Goal: Communication & Community: Answer question/provide support

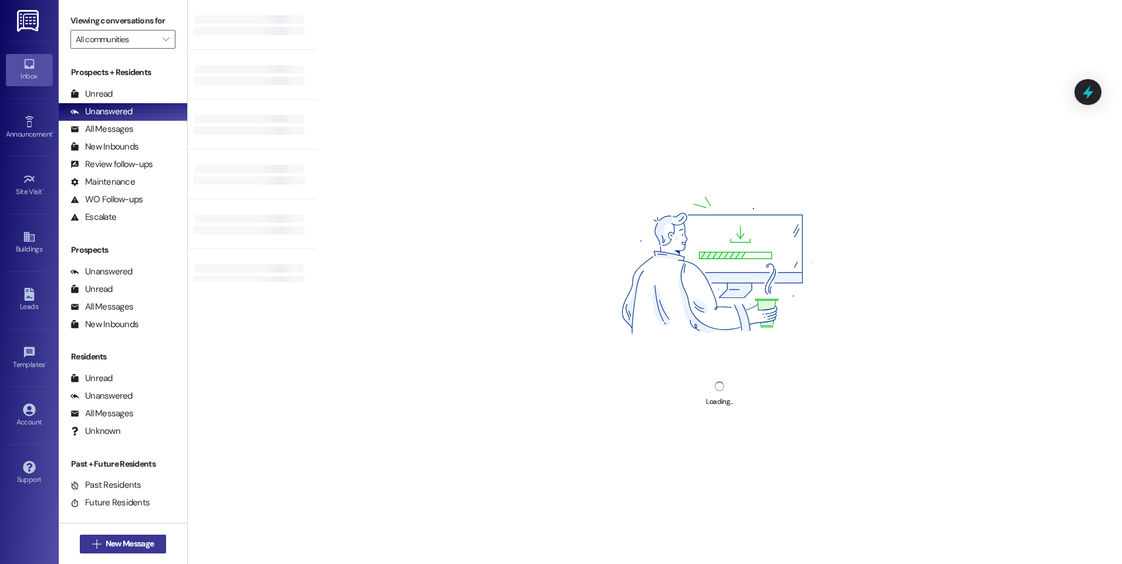
click at [120, 547] on span "New Message" at bounding box center [130, 544] width 48 height 12
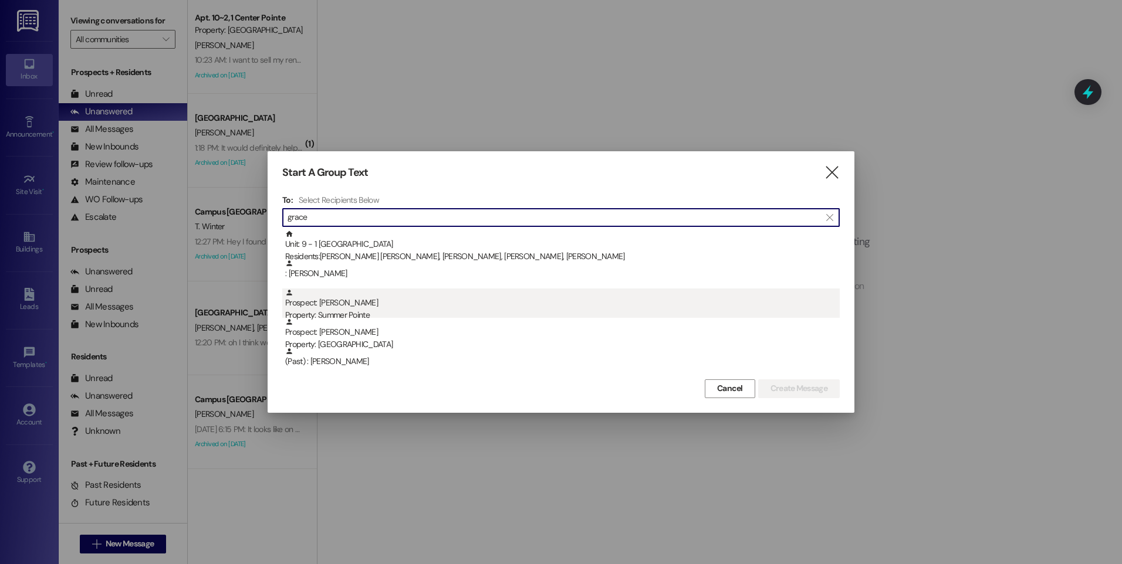
type input "grace"
click at [317, 304] on div "Prospect: [PERSON_NAME] Property: Summer Pointe" at bounding box center [562, 305] width 554 height 33
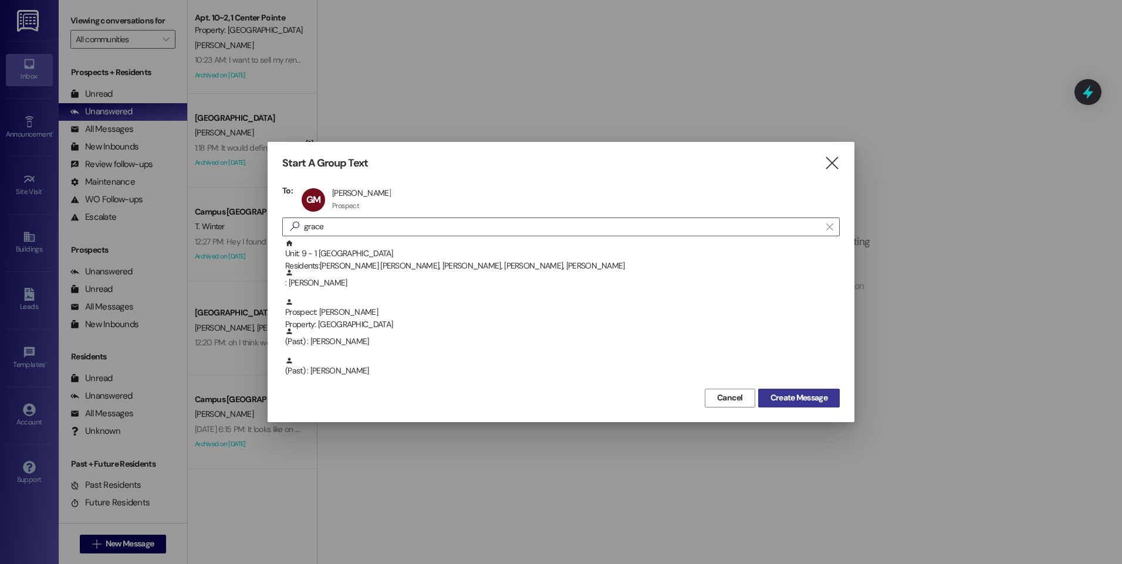
click at [824, 392] on span "Create Message" at bounding box center [798, 398] width 57 height 12
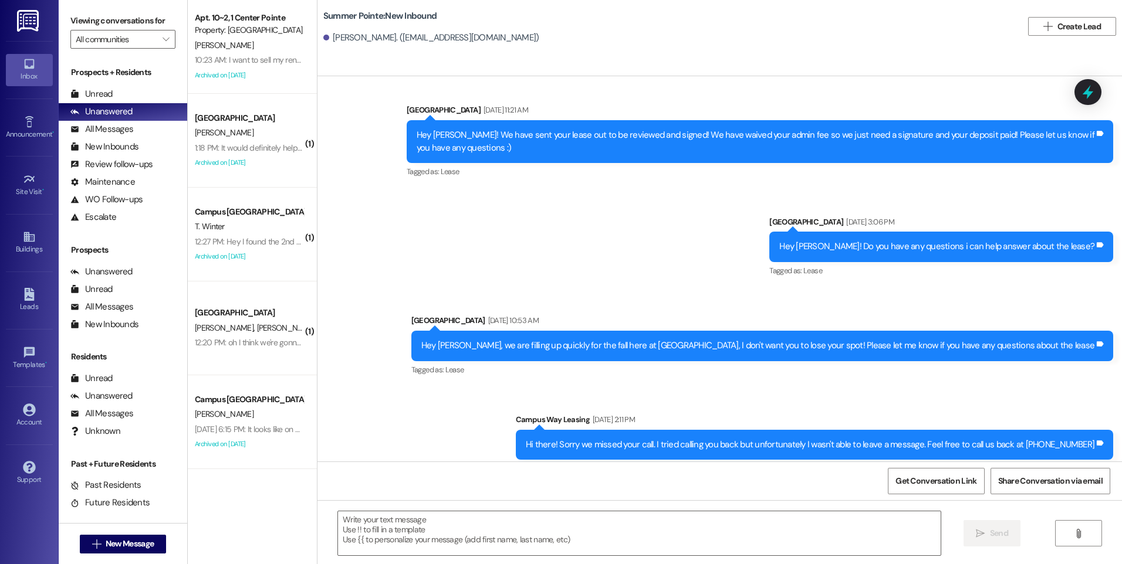
scroll to position [414, 0]
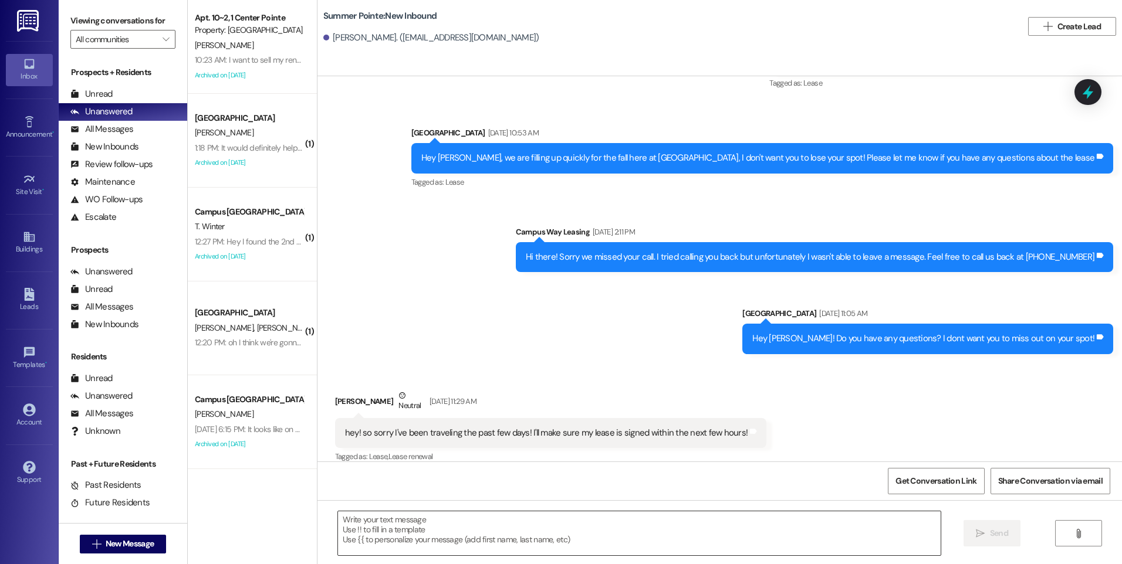
click at [542, 533] on textarea at bounding box center [639, 534] width 602 height 44
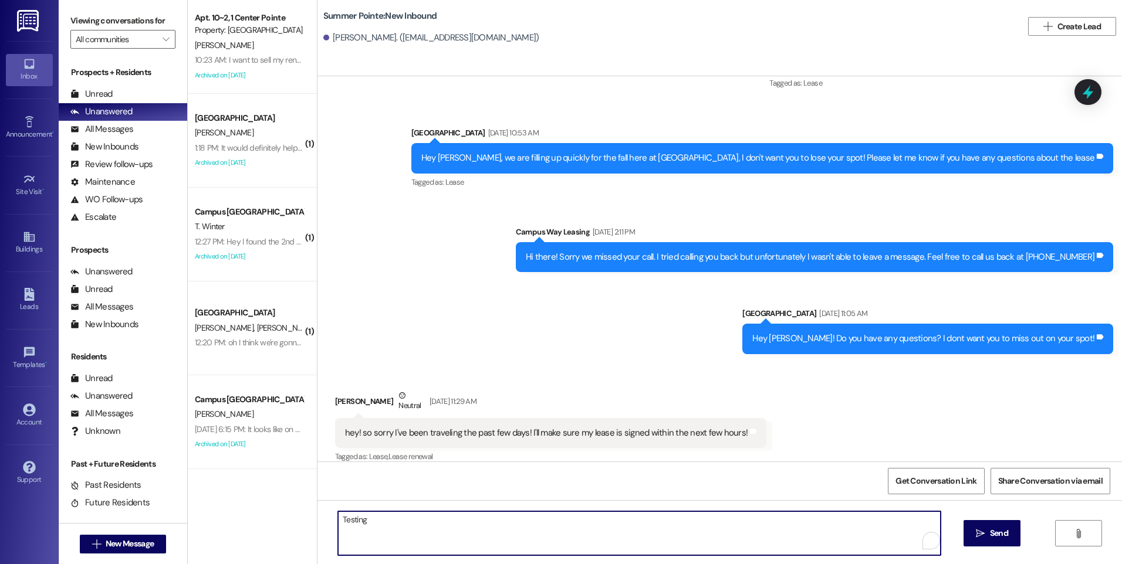
type textarea "Testing!"
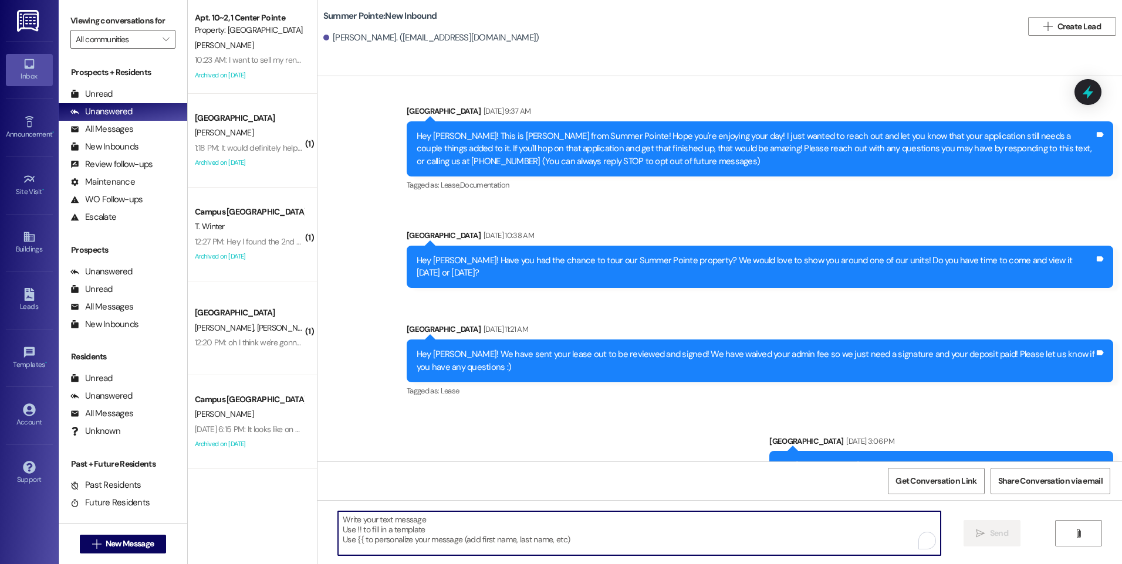
scroll to position [0, 0]
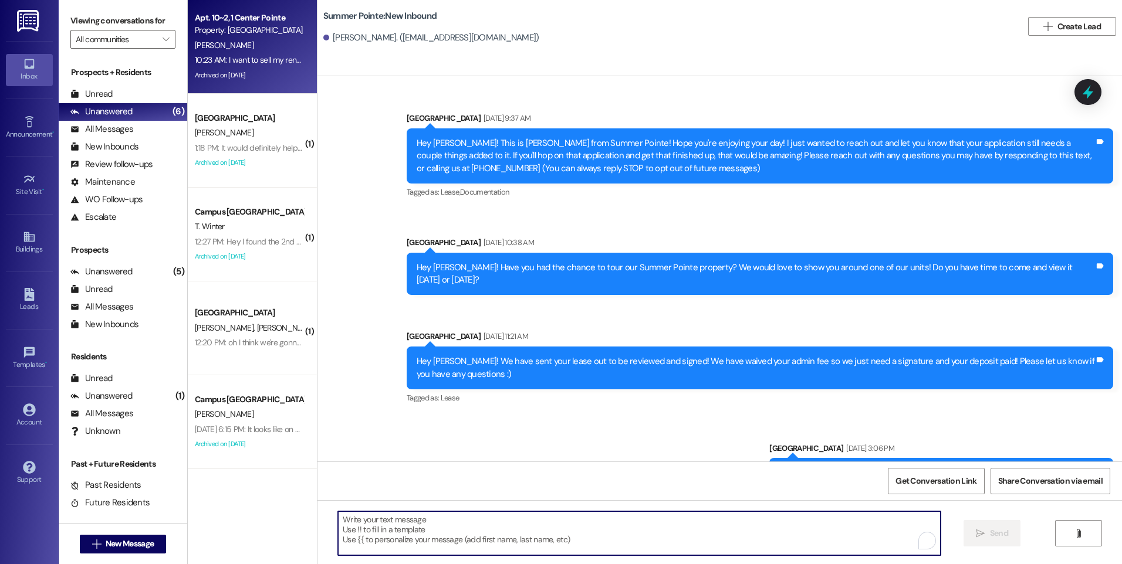
click at [240, 58] on div "10:23 AM: I want to sell my renewal, do you have anyone interested in signing a…" at bounding box center [457, 60] width 525 height 11
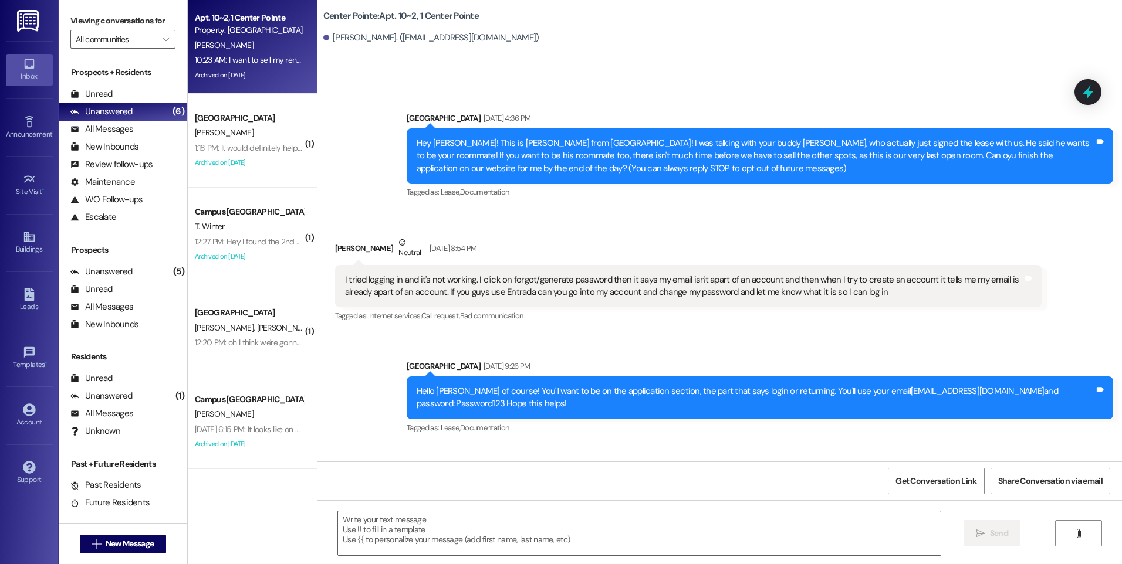
scroll to position [8335, 0]
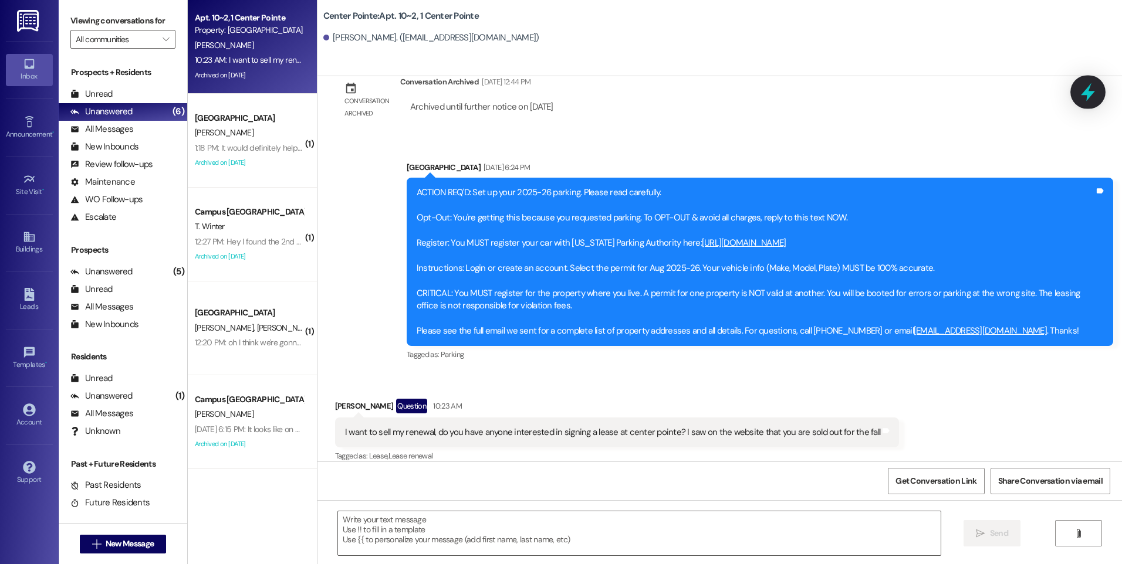
click at [1084, 99] on icon at bounding box center [1088, 92] width 20 height 20
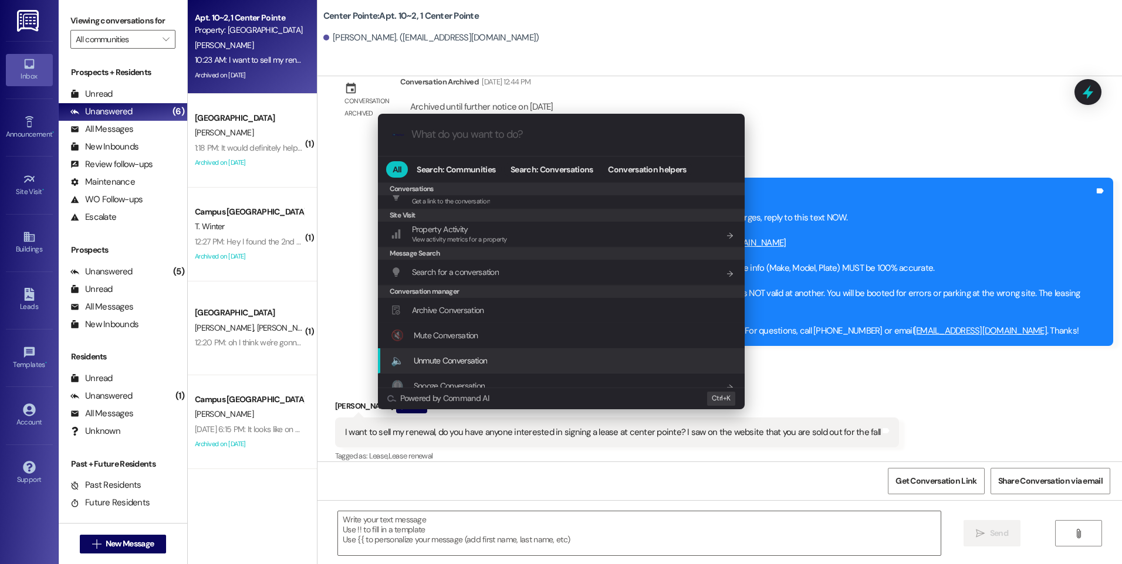
scroll to position [512, 0]
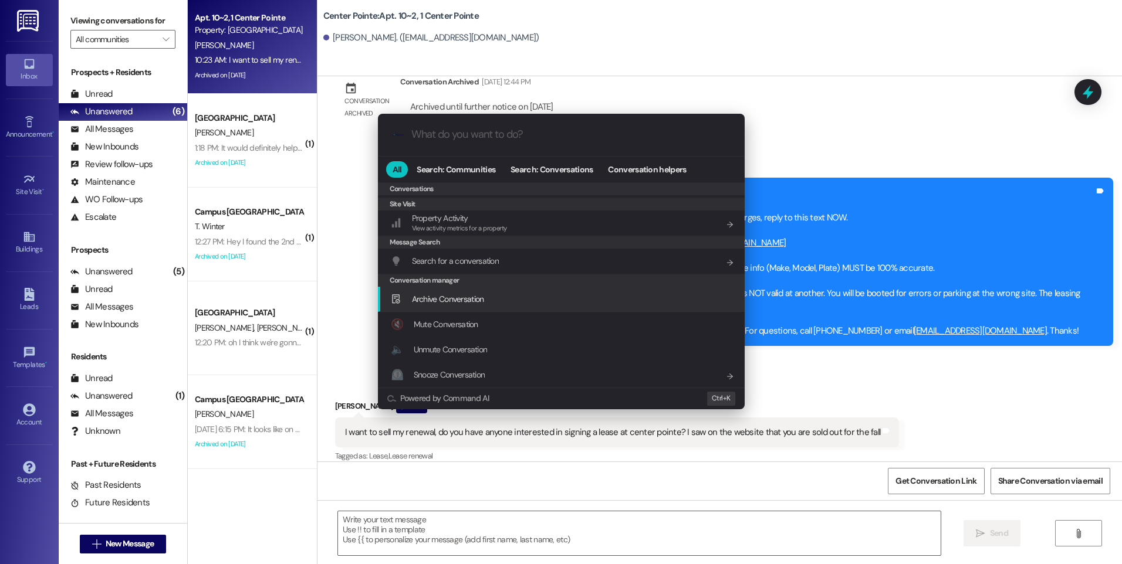
click at [475, 311] on div "Archive Conversation Add shortcut" at bounding box center [561, 299] width 367 height 25
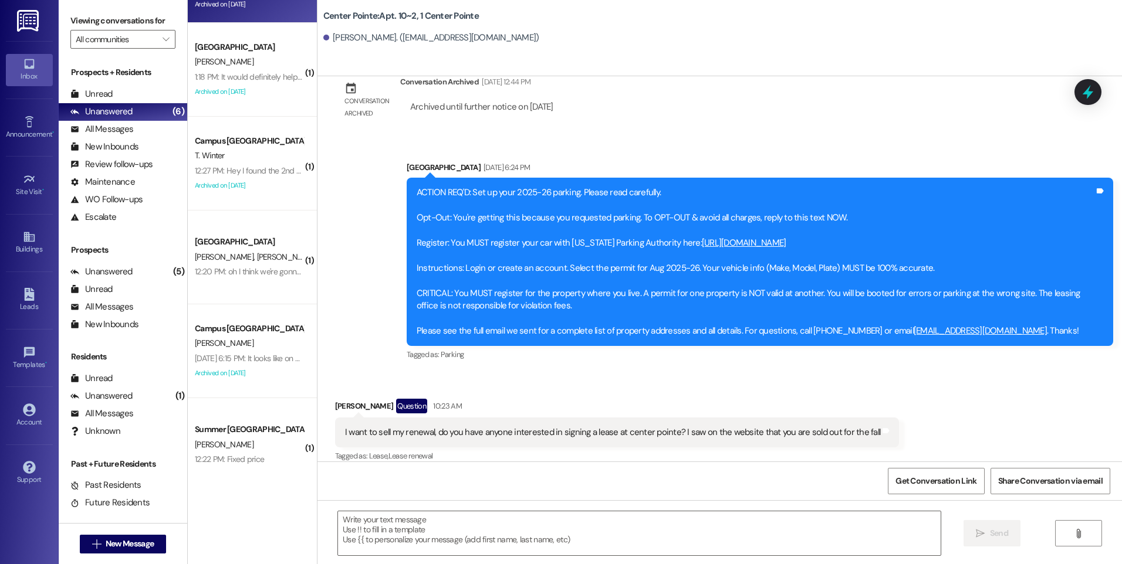
scroll to position [82, 0]
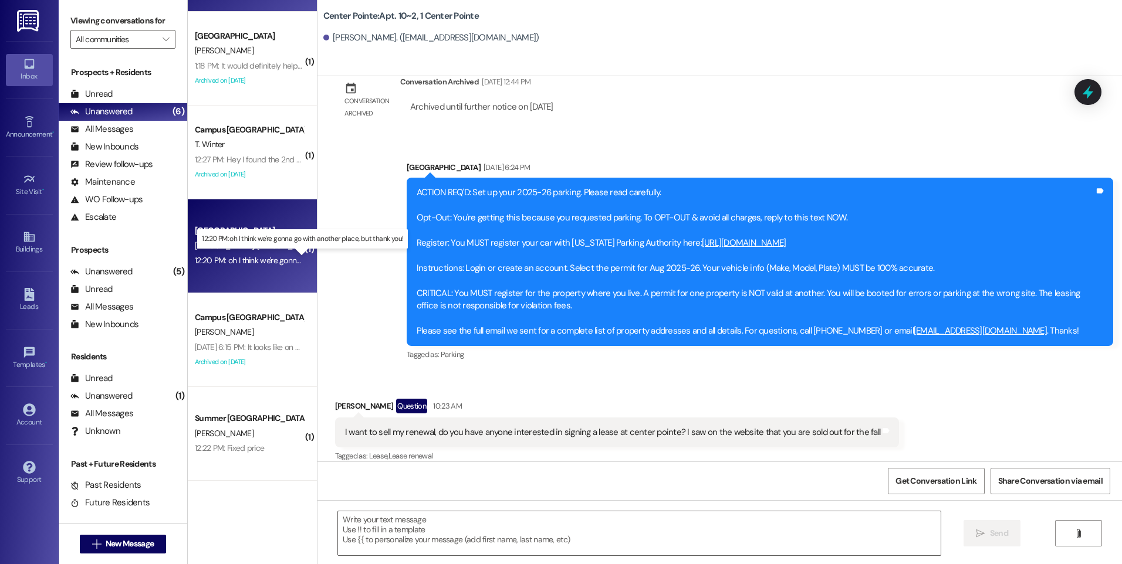
click at [233, 262] on div "12:20 PM: oh I think we're gonna go with another place, but thank you! 12:20 PM…" at bounding box center [312, 260] width 234 height 11
